Goal: Task Accomplishment & Management: Manage account settings

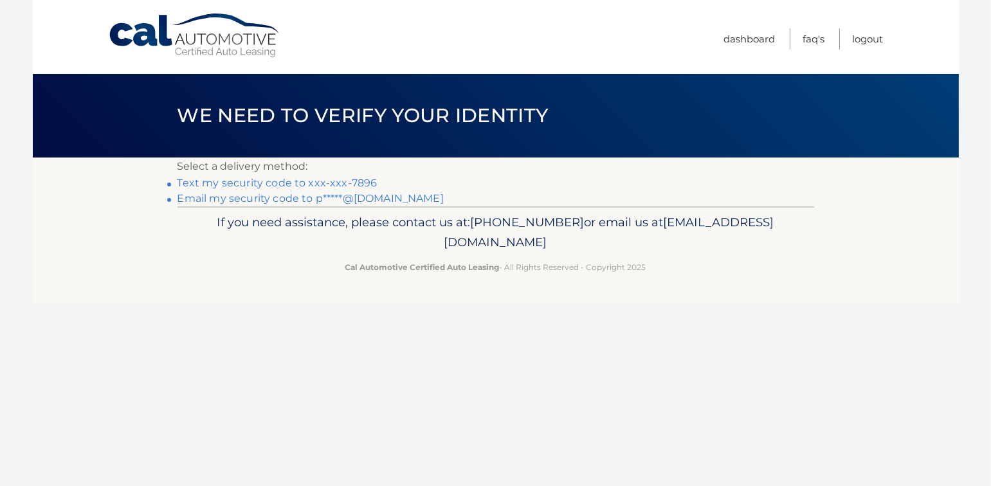
click at [363, 181] on link "Text my security code to xxx-xxx-7896" at bounding box center [277, 183] width 200 height 12
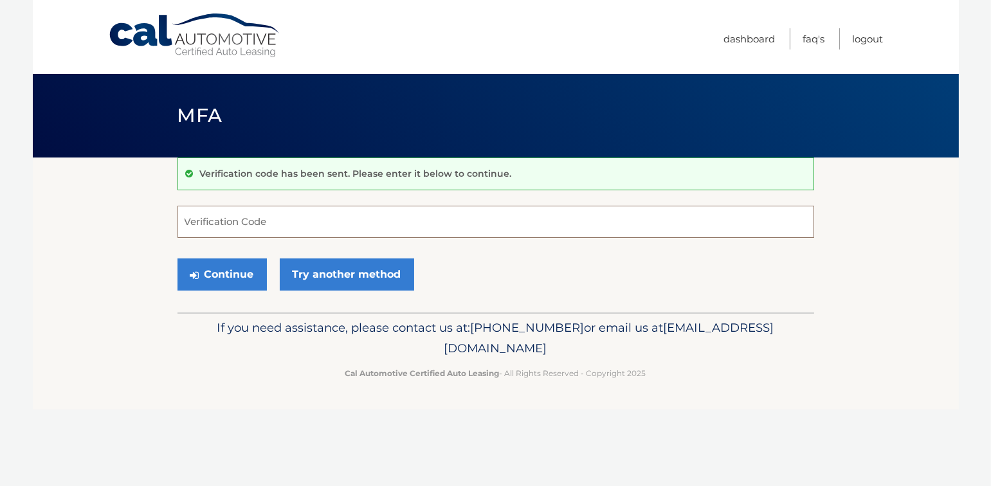
click at [386, 220] on input "Verification Code" at bounding box center [495, 222] width 636 height 32
type input "009803"
click at [234, 275] on button "Continue" at bounding box center [221, 274] width 89 height 32
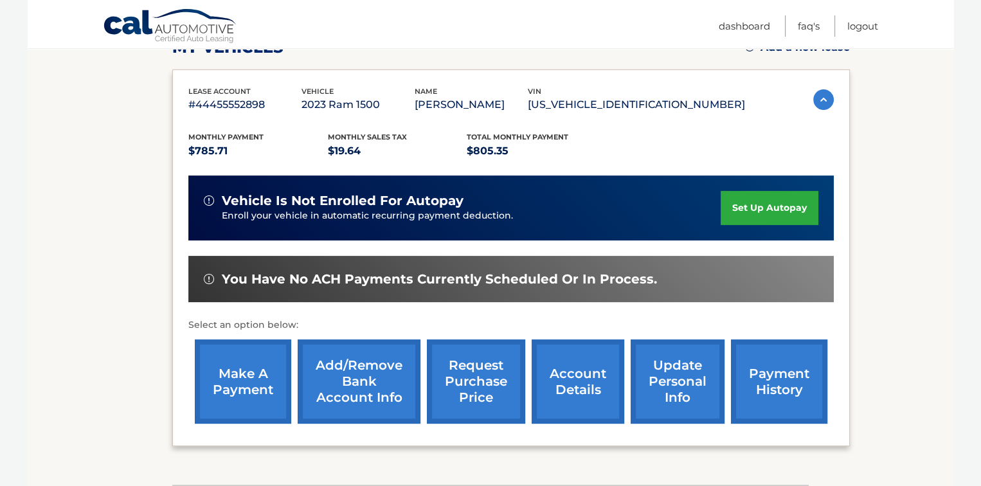
scroll to position [257, 0]
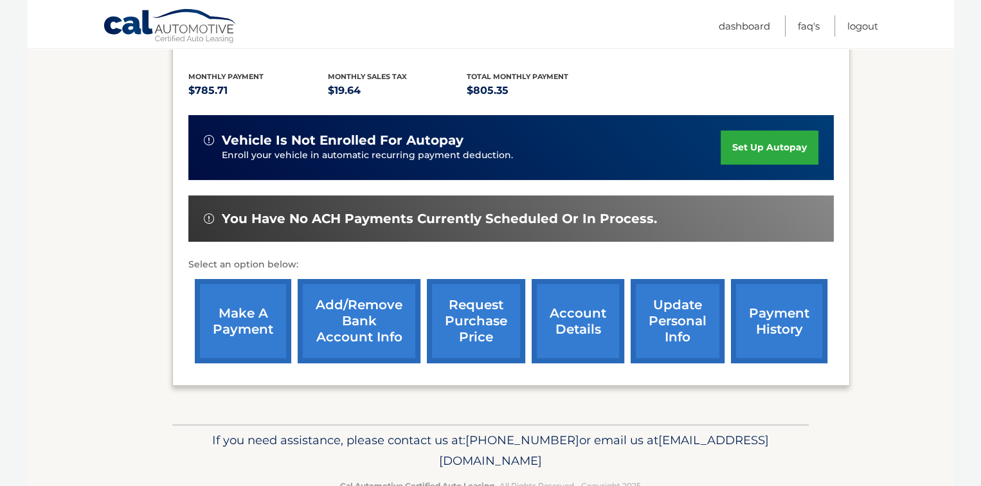
click at [589, 319] on link "account details" at bounding box center [578, 321] width 93 height 84
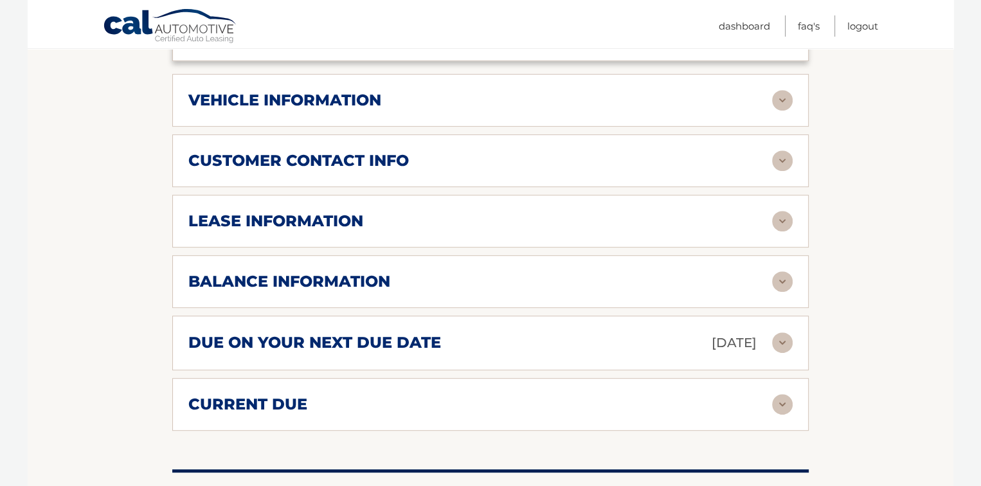
scroll to position [600, 0]
click at [783, 279] on img at bounding box center [782, 281] width 21 height 21
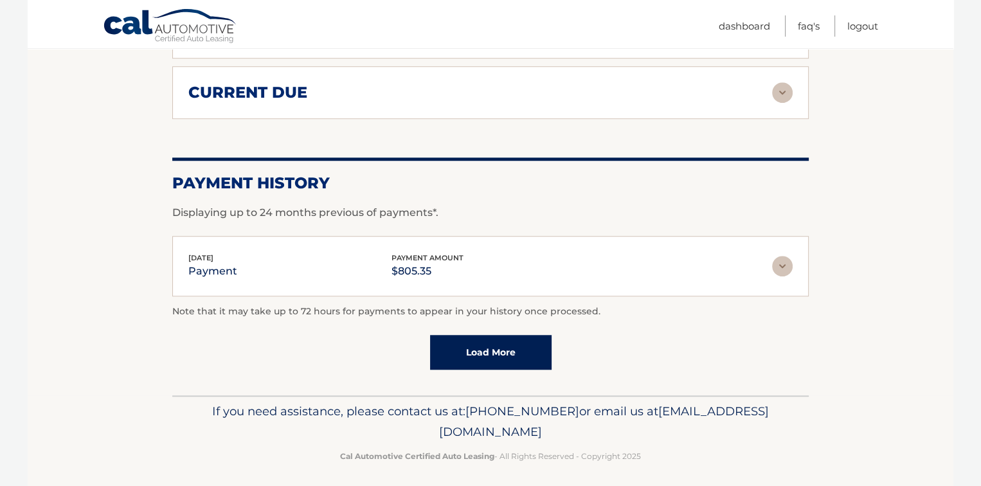
scroll to position [1067, 0]
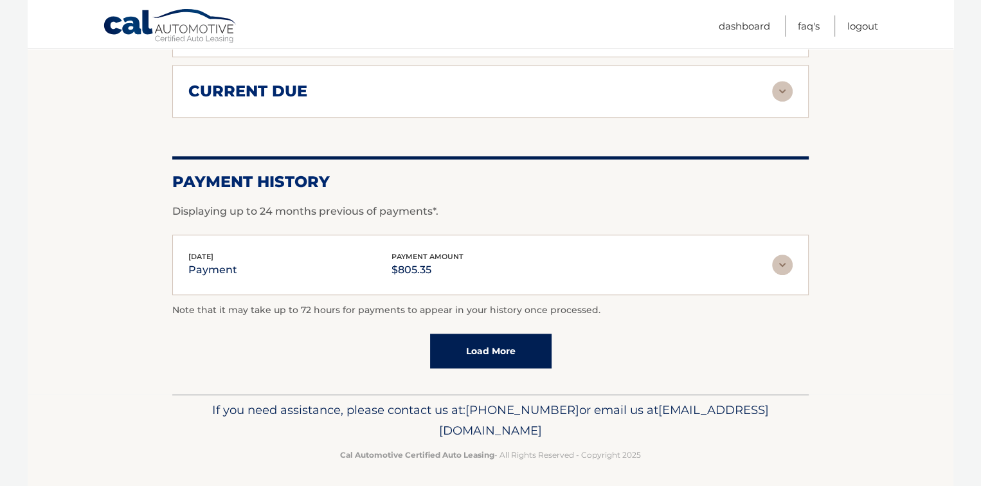
click at [525, 351] on link "Load More" at bounding box center [491, 351] width 122 height 35
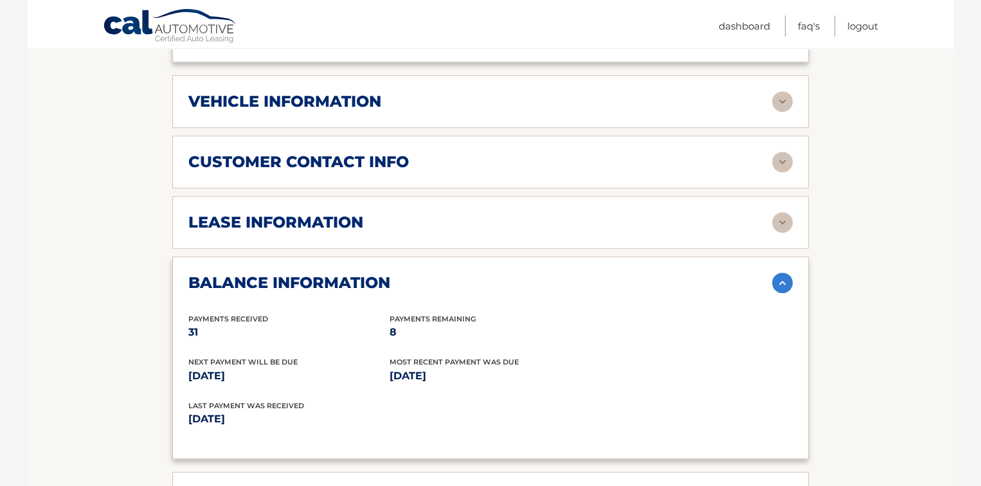
scroll to position [596, 0]
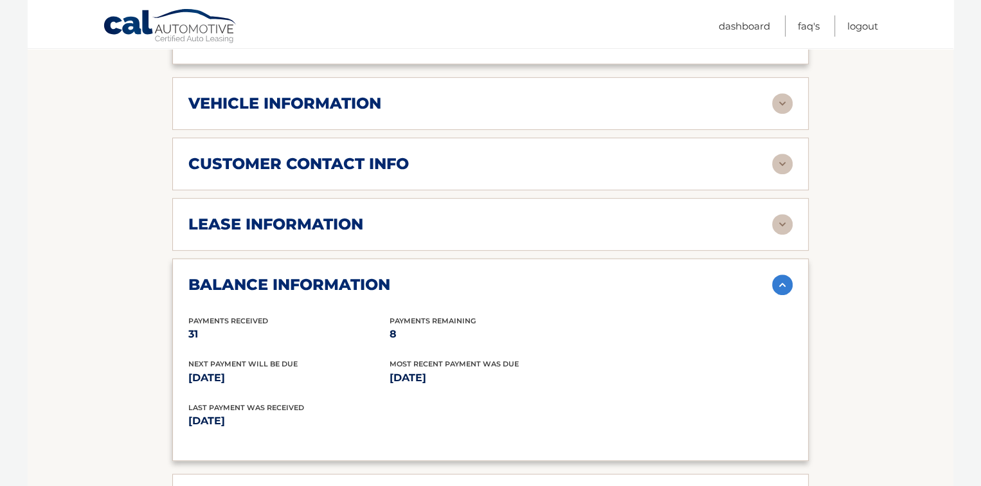
click at [785, 228] on img at bounding box center [782, 224] width 21 height 21
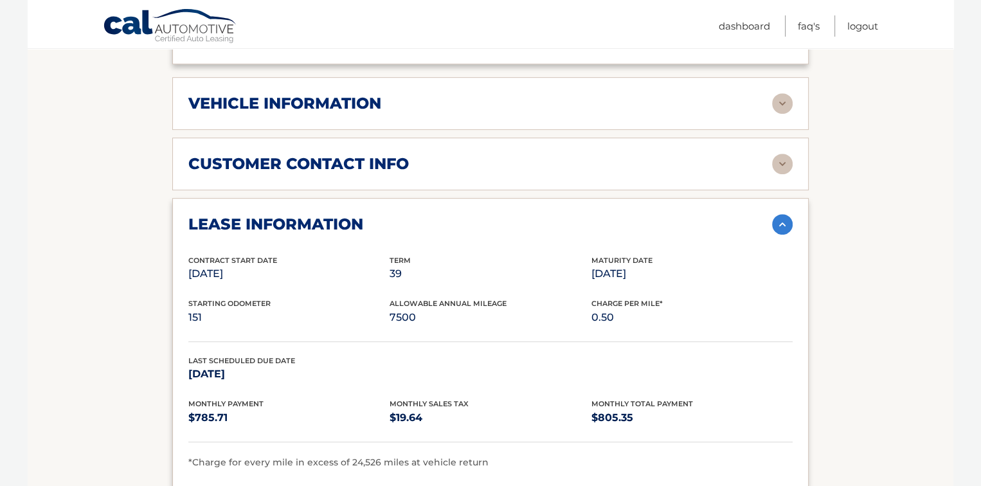
click at [785, 169] on img at bounding box center [782, 164] width 21 height 21
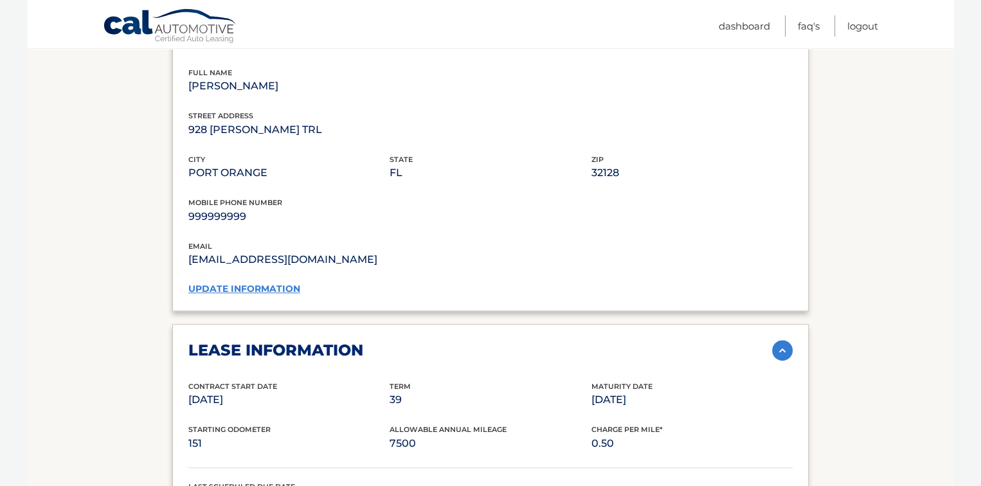
scroll to position [725, 0]
click at [267, 284] on link "update information" at bounding box center [244, 288] width 112 height 12
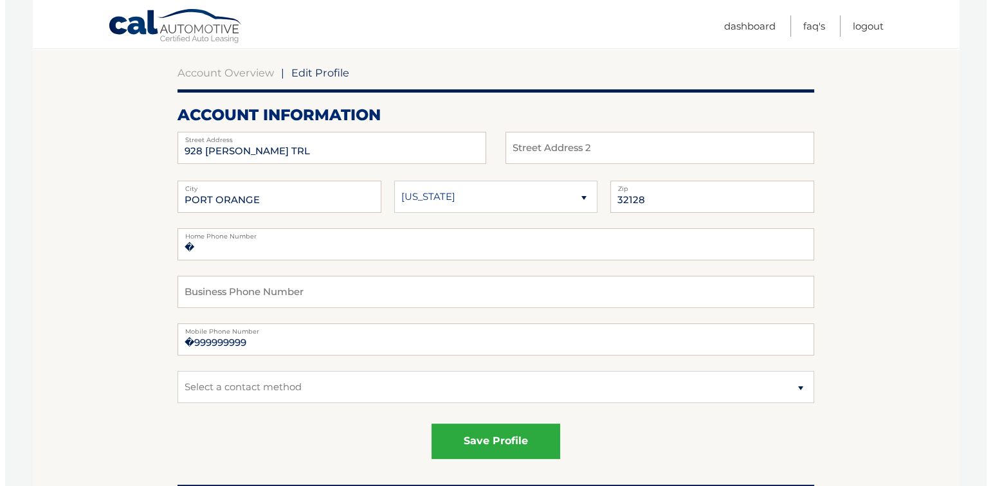
scroll to position [171, 0]
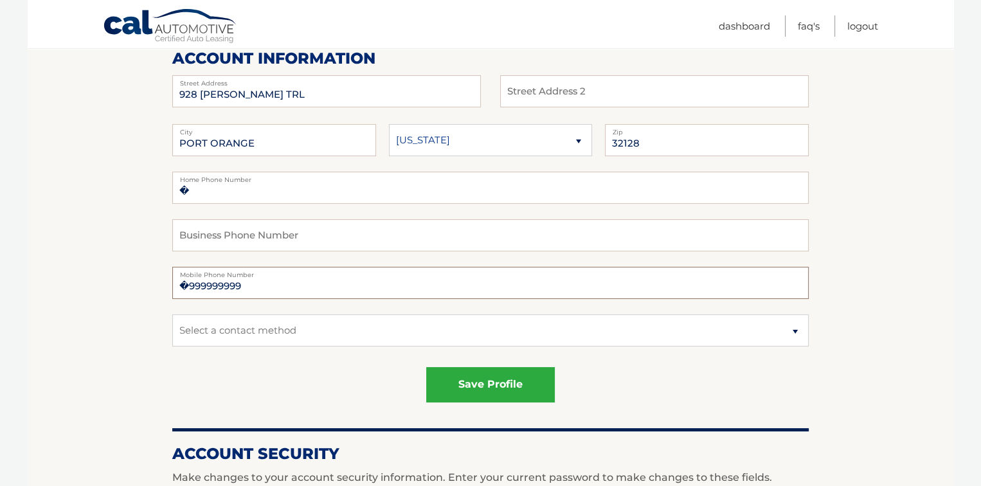
click at [300, 286] on input "�999999999" at bounding box center [490, 283] width 636 height 32
type input "�"
type input "5859057896"
click at [480, 383] on button "save profile" at bounding box center [490, 384] width 129 height 35
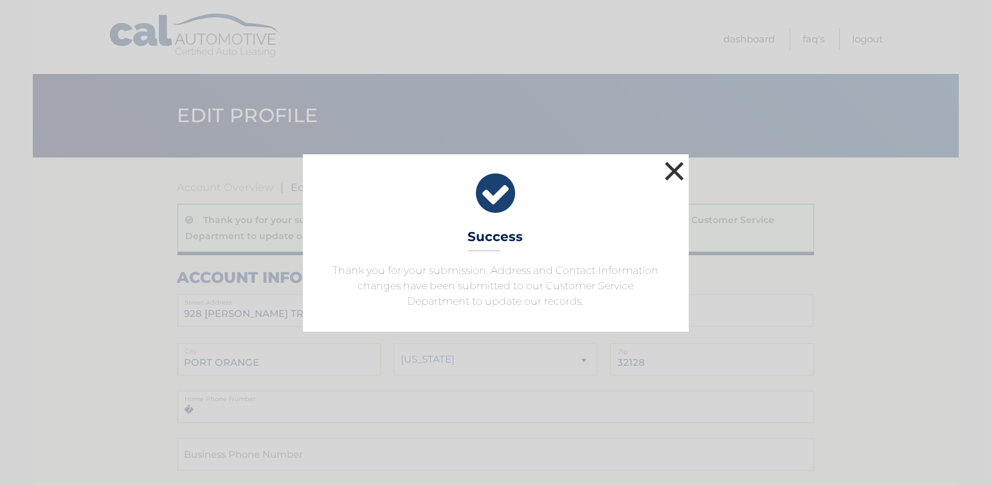
click at [673, 168] on button "×" at bounding box center [675, 171] width 26 height 26
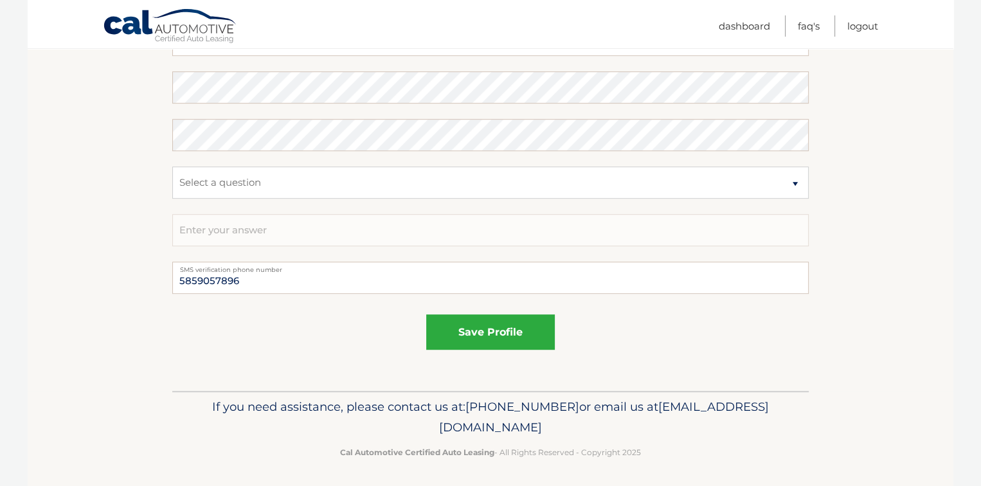
scroll to position [809, 0]
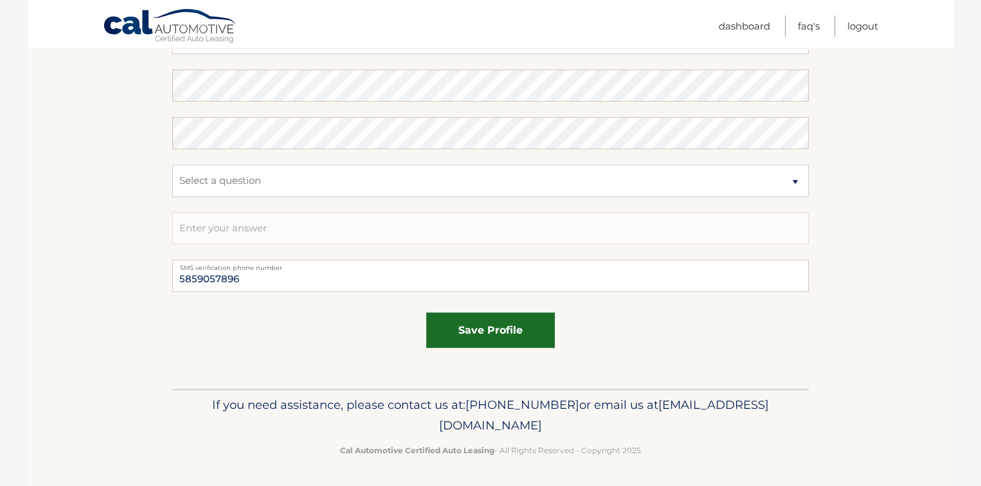
click at [498, 332] on button "save profile" at bounding box center [490, 329] width 129 height 35
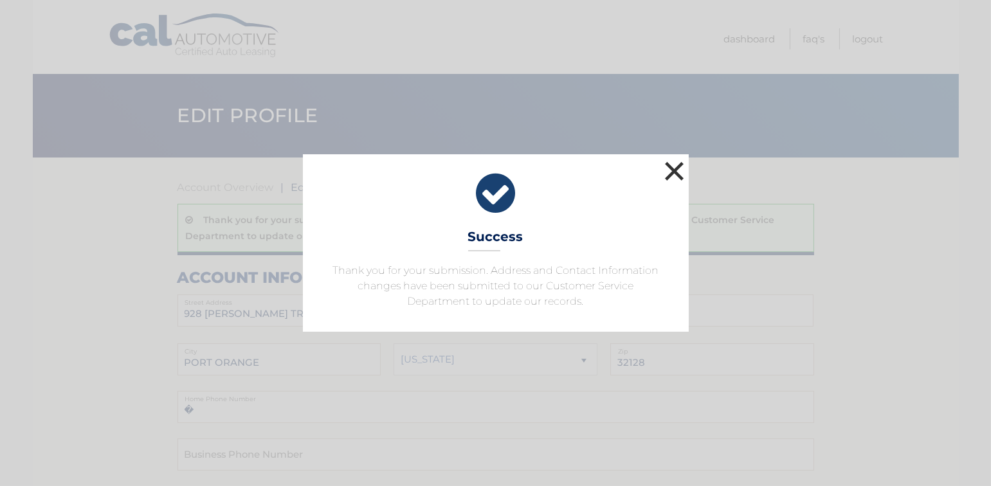
click at [674, 167] on button "×" at bounding box center [675, 171] width 26 height 26
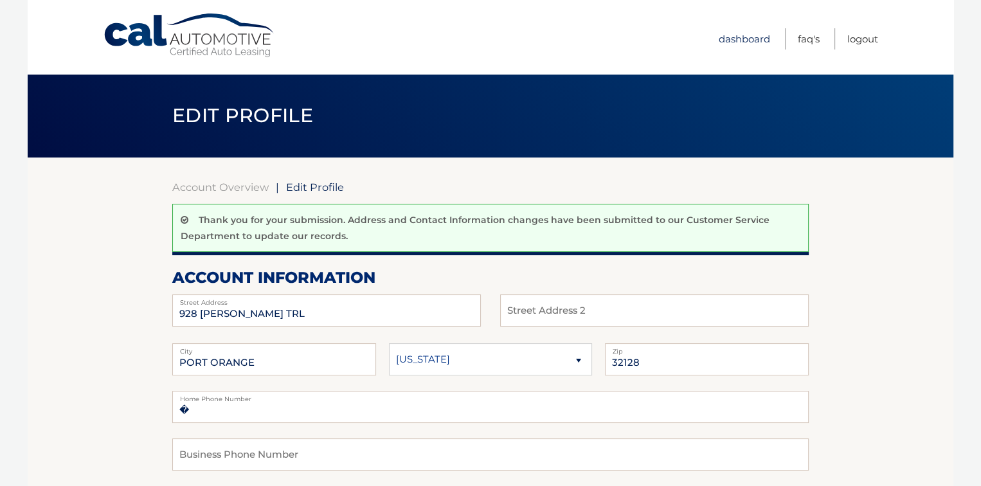
click at [742, 45] on link "Dashboard" at bounding box center [744, 38] width 51 height 21
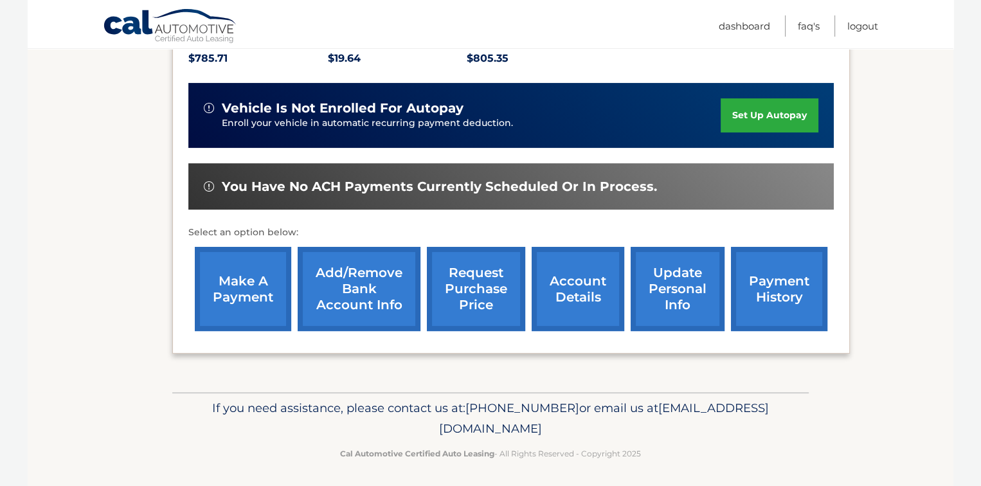
scroll to position [291, 0]
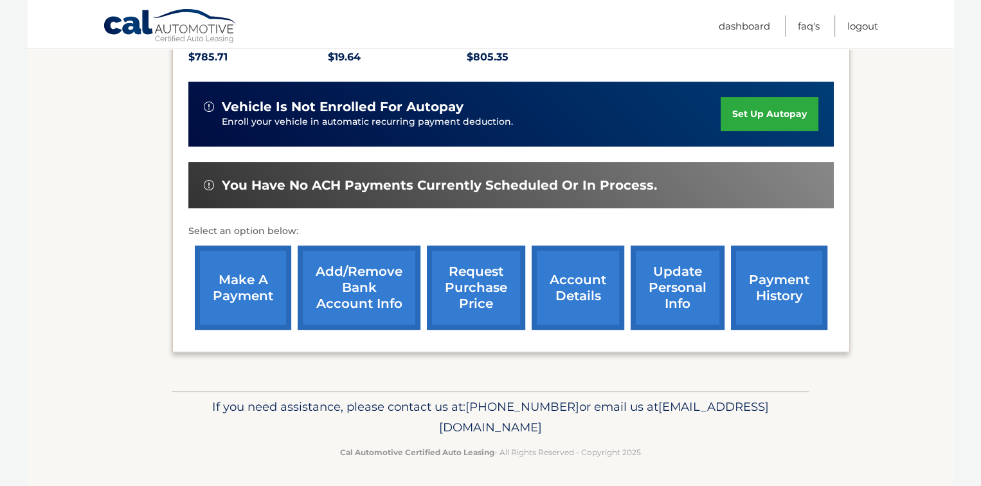
click at [569, 281] on link "account details" at bounding box center [578, 288] width 93 height 84
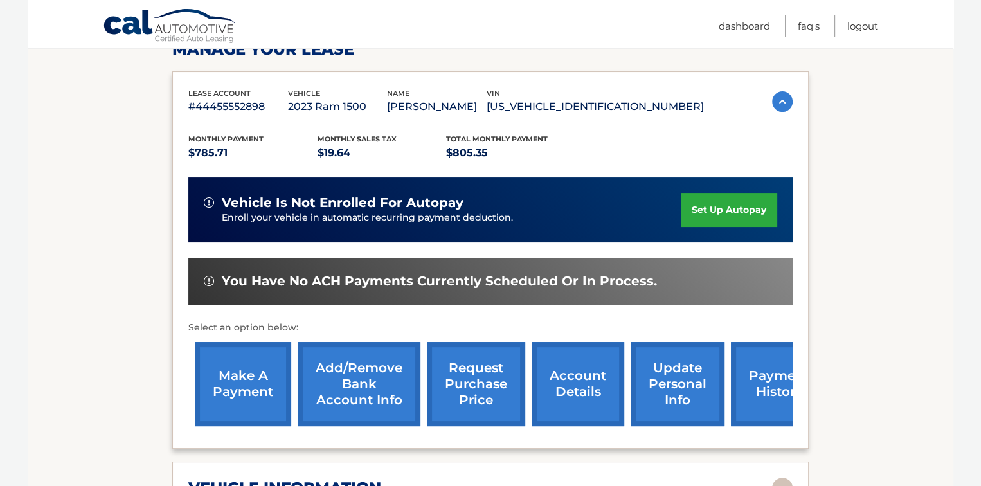
scroll to position [214, 0]
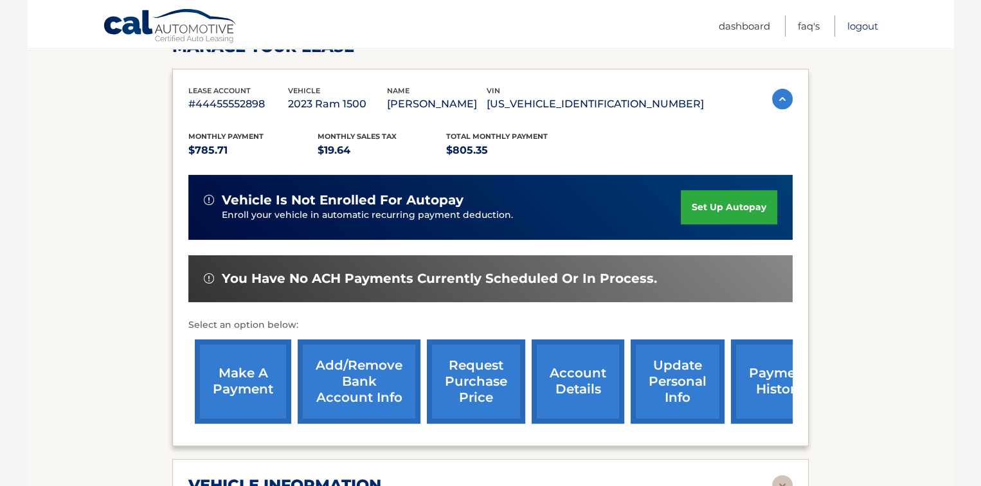
click at [860, 27] on link "Logout" at bounding box center [862, 25] width 31 height 21
